Goal: Check status: Check status

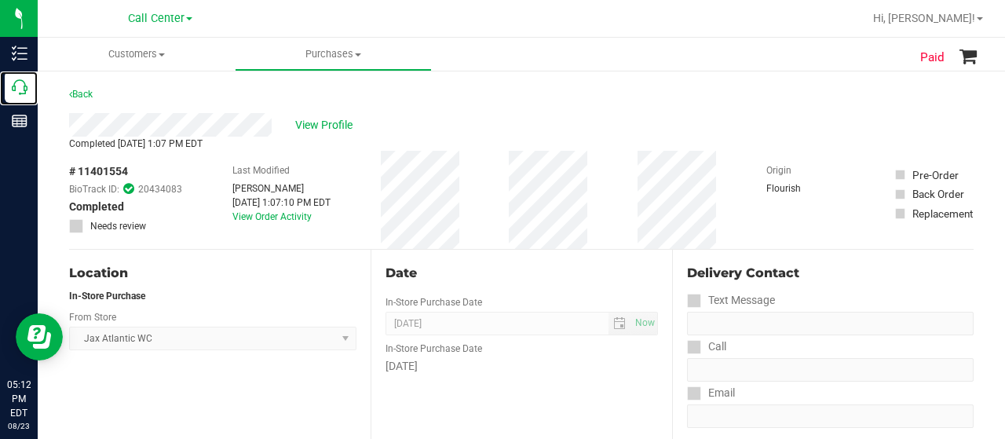
click at [26, 84] on icon at bounding box center [20, 87] width 16 height 16
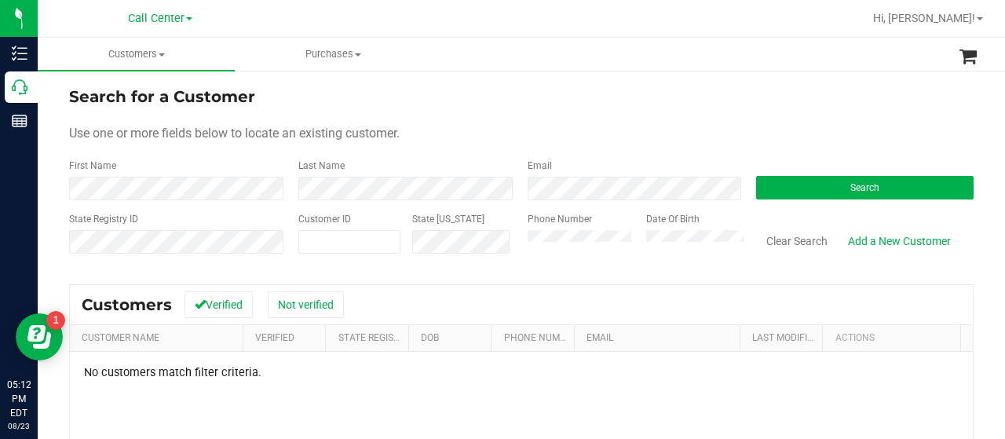
click at [501, 243] on div "State Registry ID Customer ID State [US_STATE] Phone Number Date Of Birth Clear…" at bounding box center [521, 240] width 904 height 56
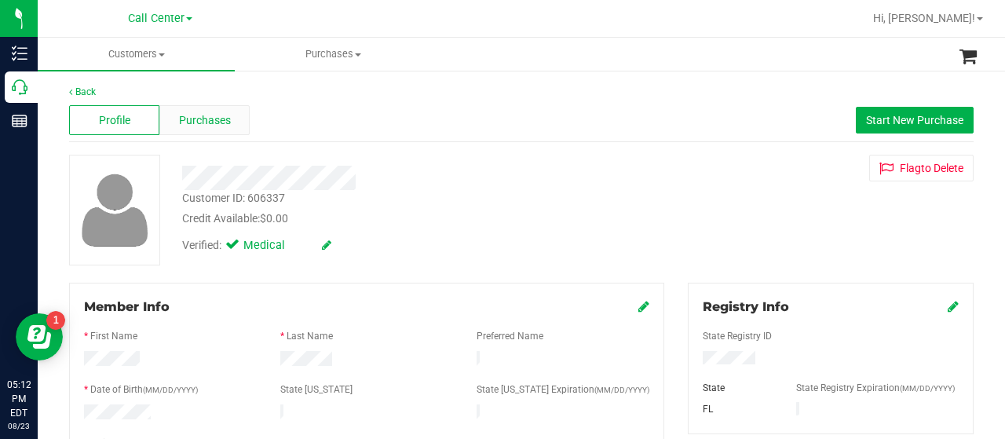
click at [210, 126] on span "Purchases" at bounding box center [205, 120] width 52 height 16
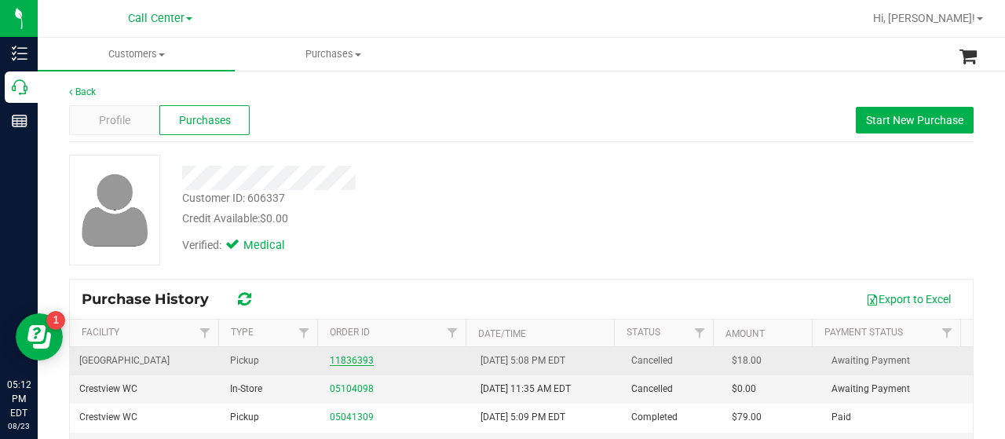
click at [349, 361] on link "11836393" at bounding box center [352, 360] width 44 height 11
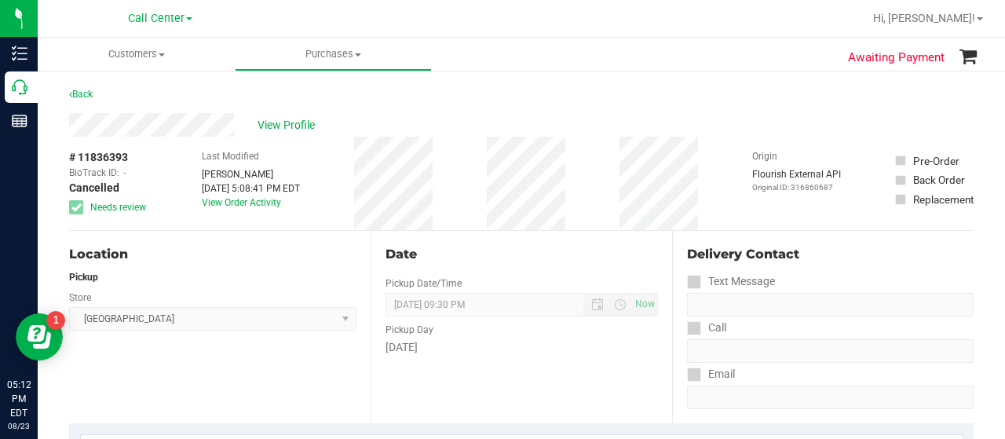
click at [490, 173] on div "# 11836393 BioTrack ID: - Cancelled Needs review Last Modified [PERSON_NAME] [D…" at bounding box center [521, 183] width 904 height 93
